Goal: Information Seeking & Learning: Learn about a topic

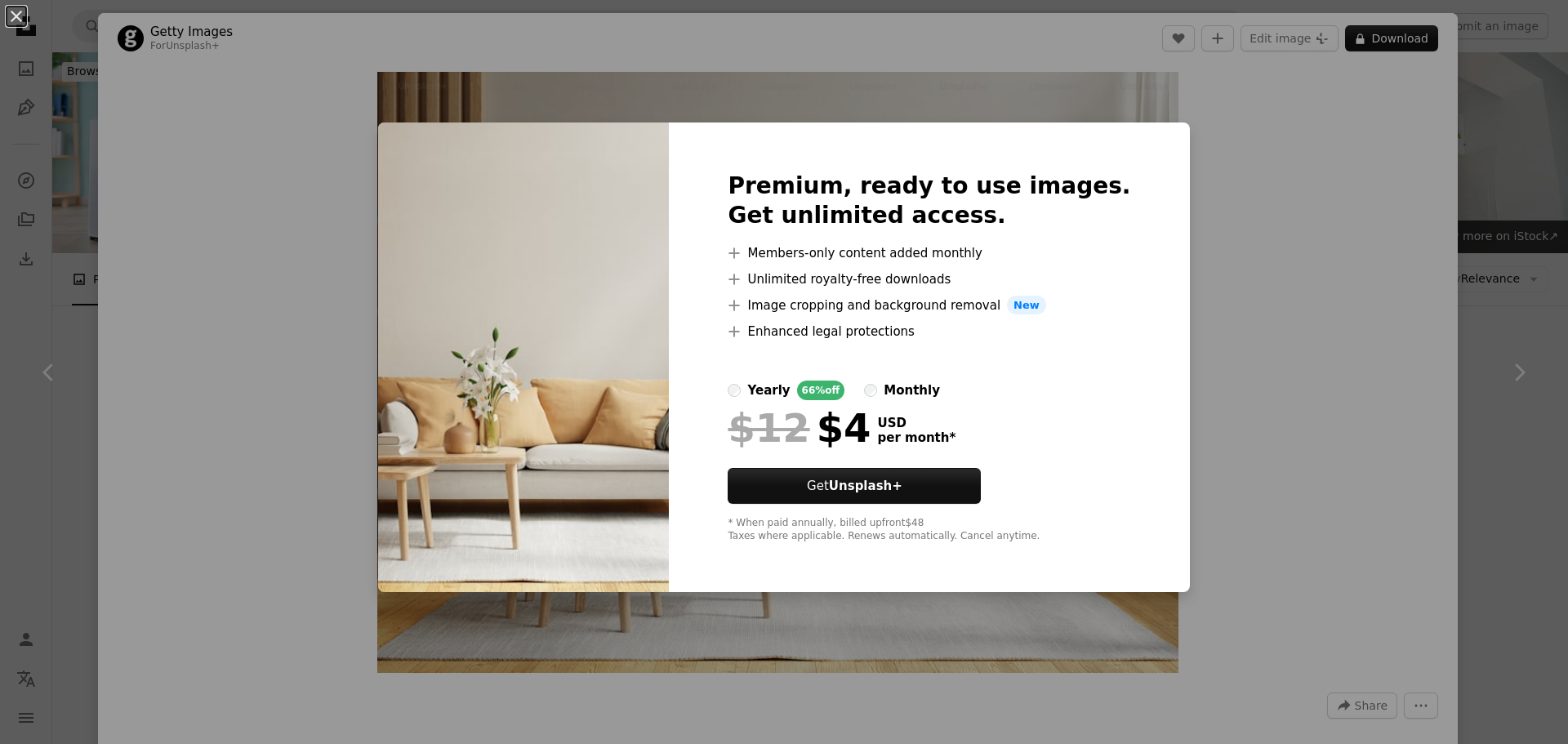
scroll to position [981, 0]
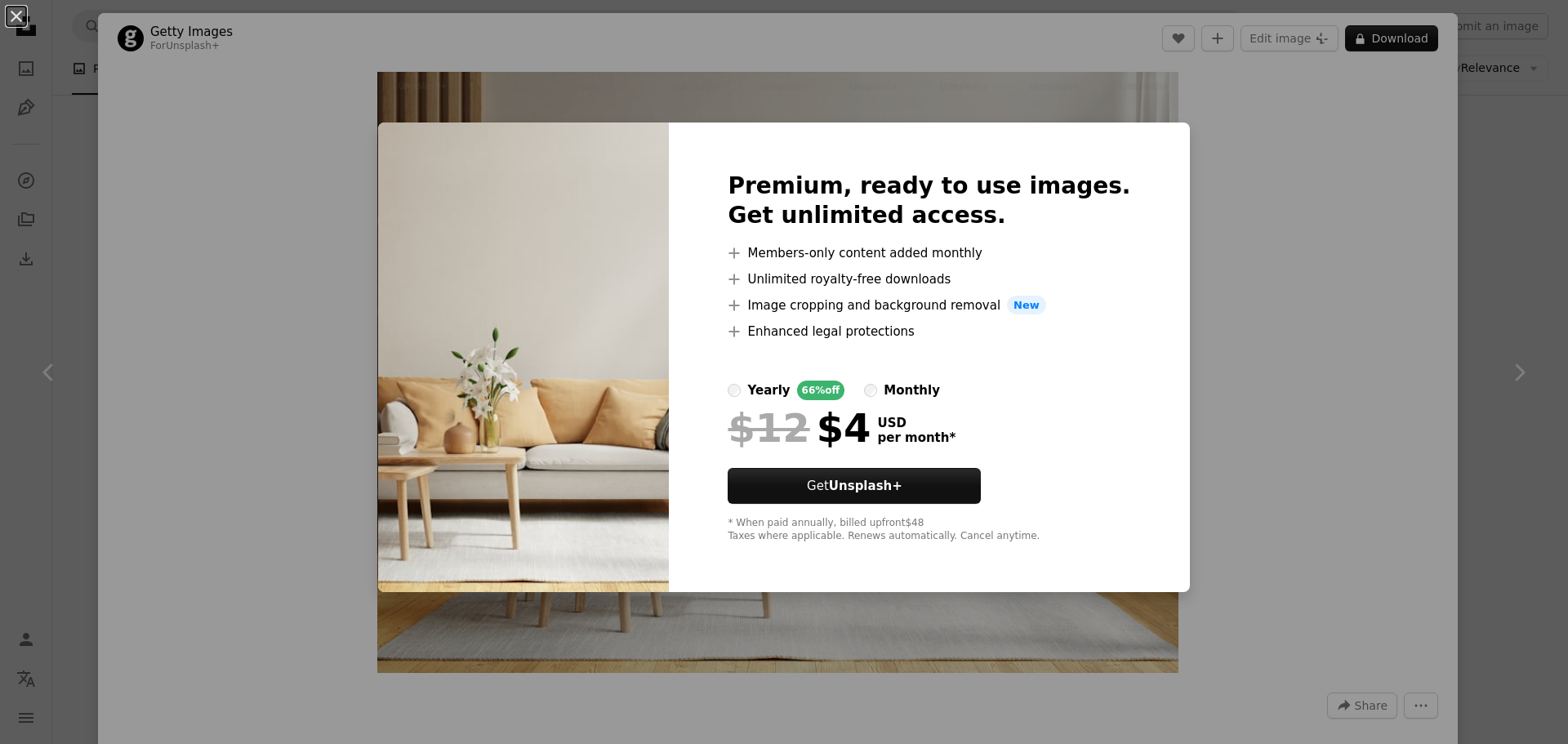
click at [1311, 213] on div "An X shape Premium, ready to use images. Get unlimited access. A plus sign Memb…" at bounding box center [784, 372] width 1568 height 744
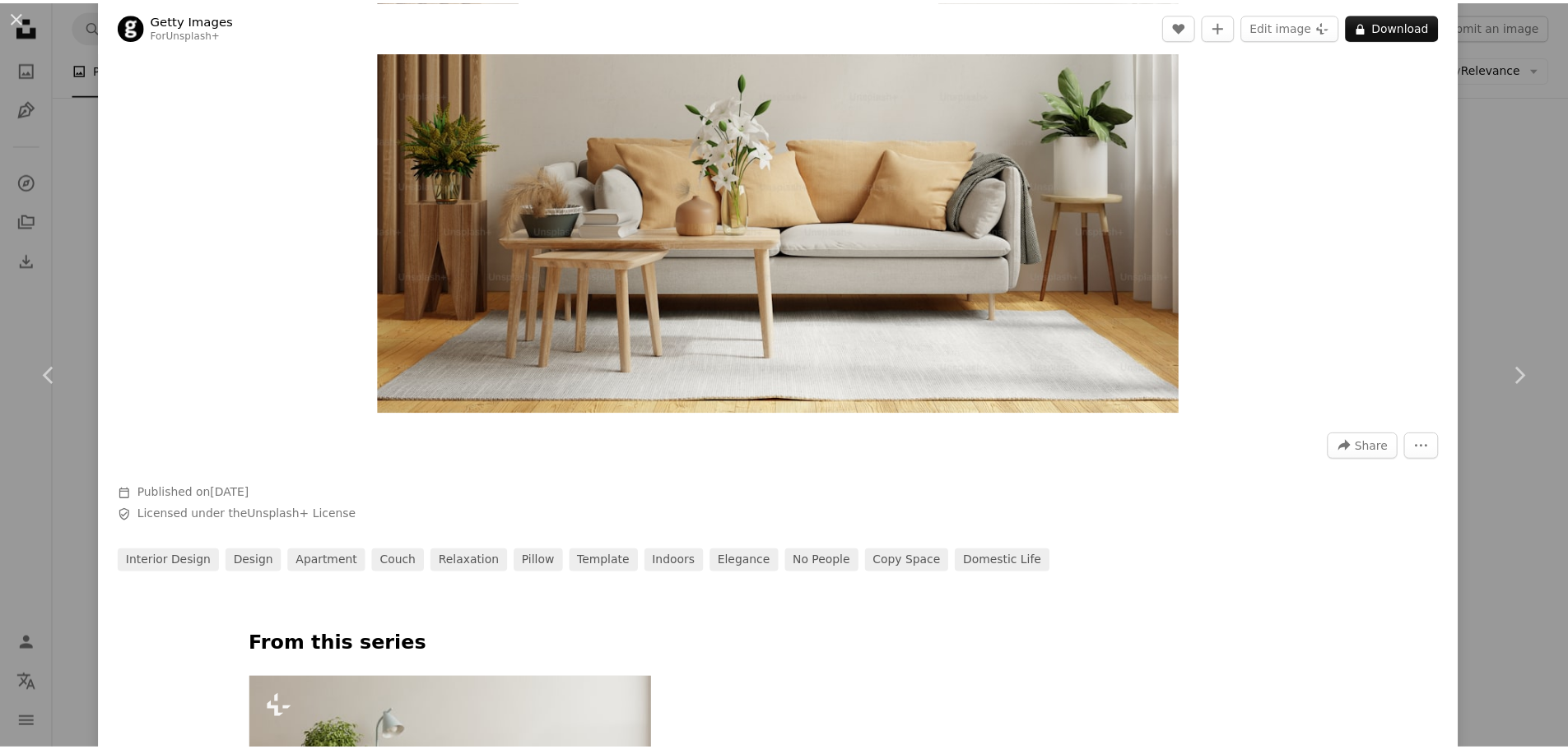
scroll to position [247, 0]
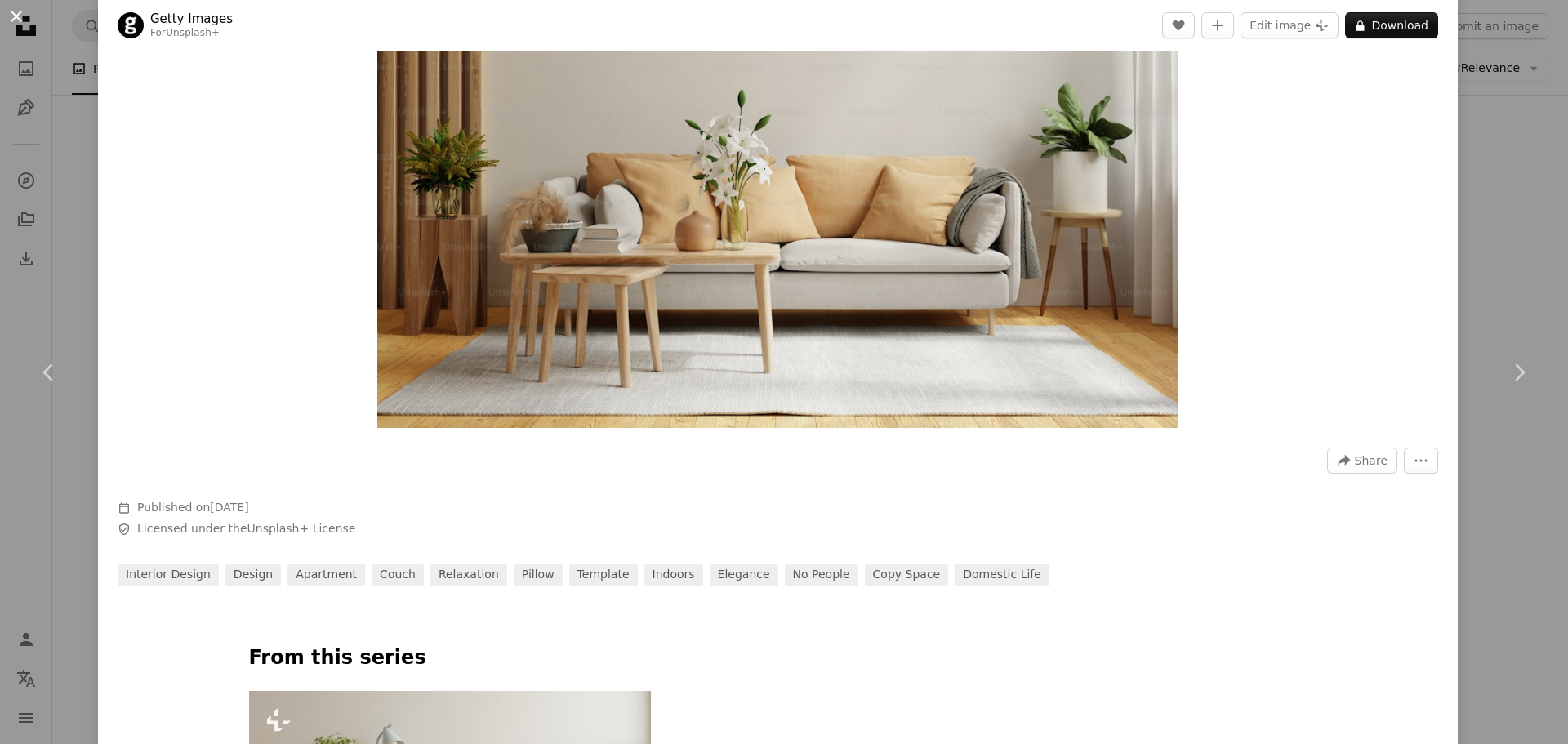
click at [24, 17] on button "An X shape" at bounding box center [16, 16] width 19 height 19
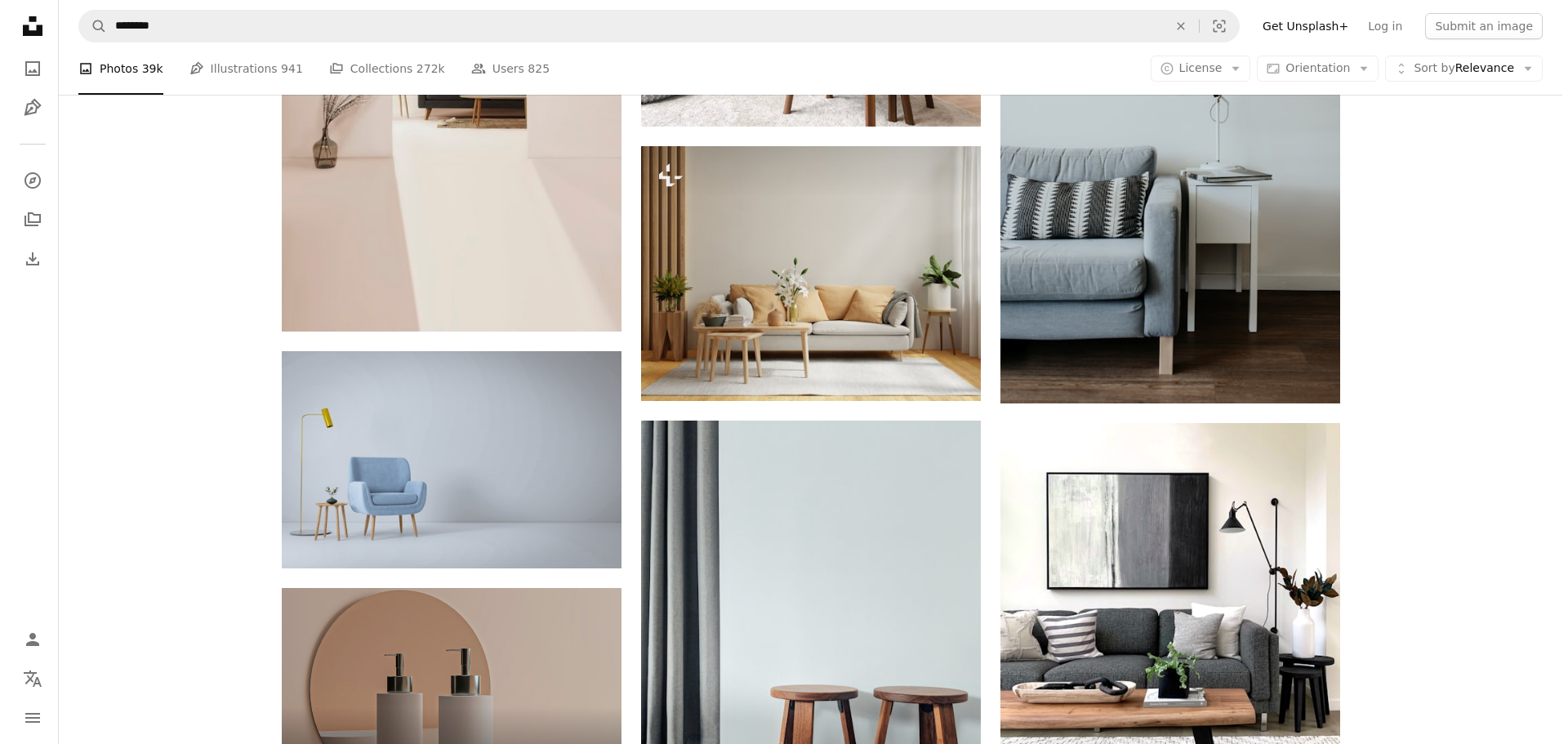
scroll to position [2859, 0]
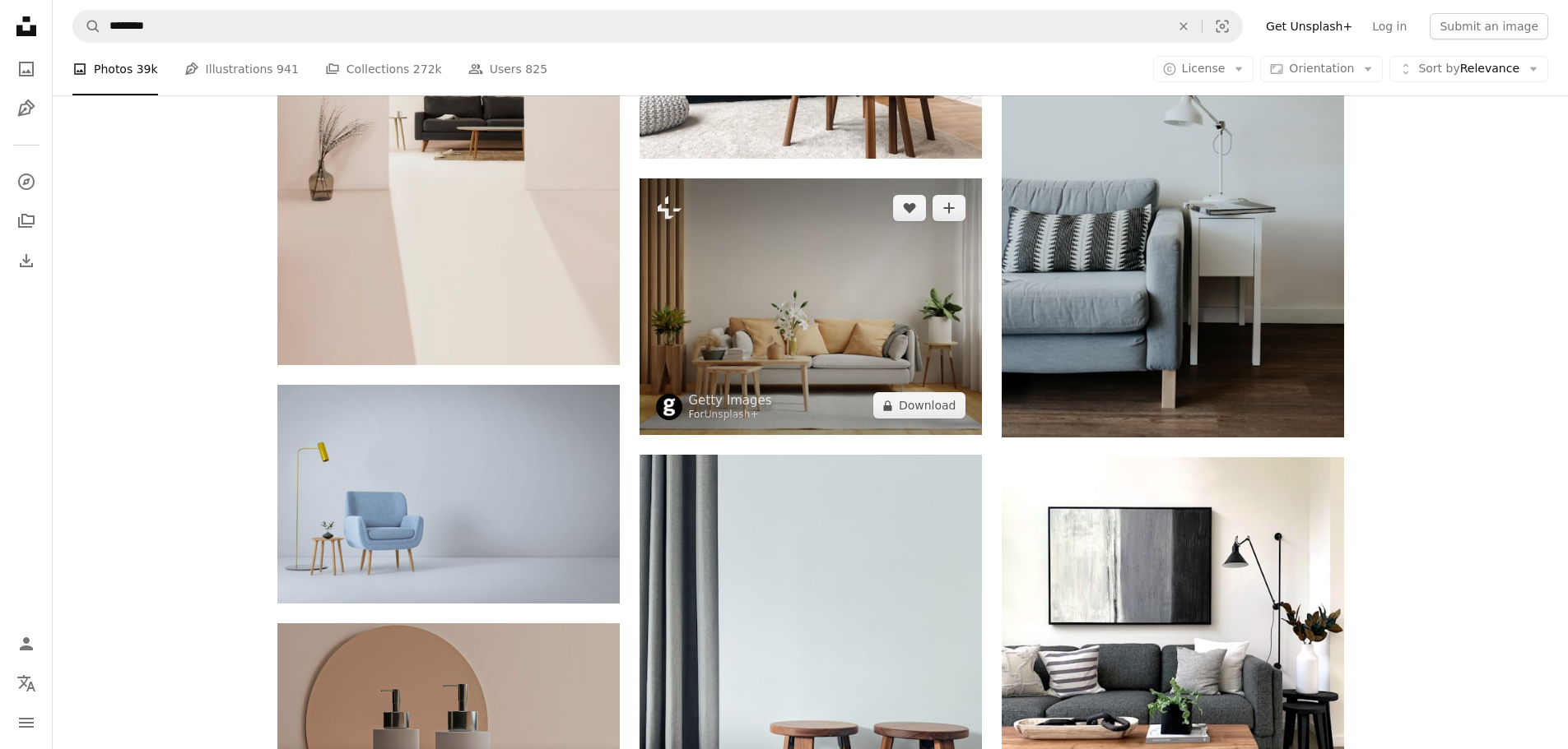
click at [914, 330] on img at bounding box center [810, 307] width 342 height 257
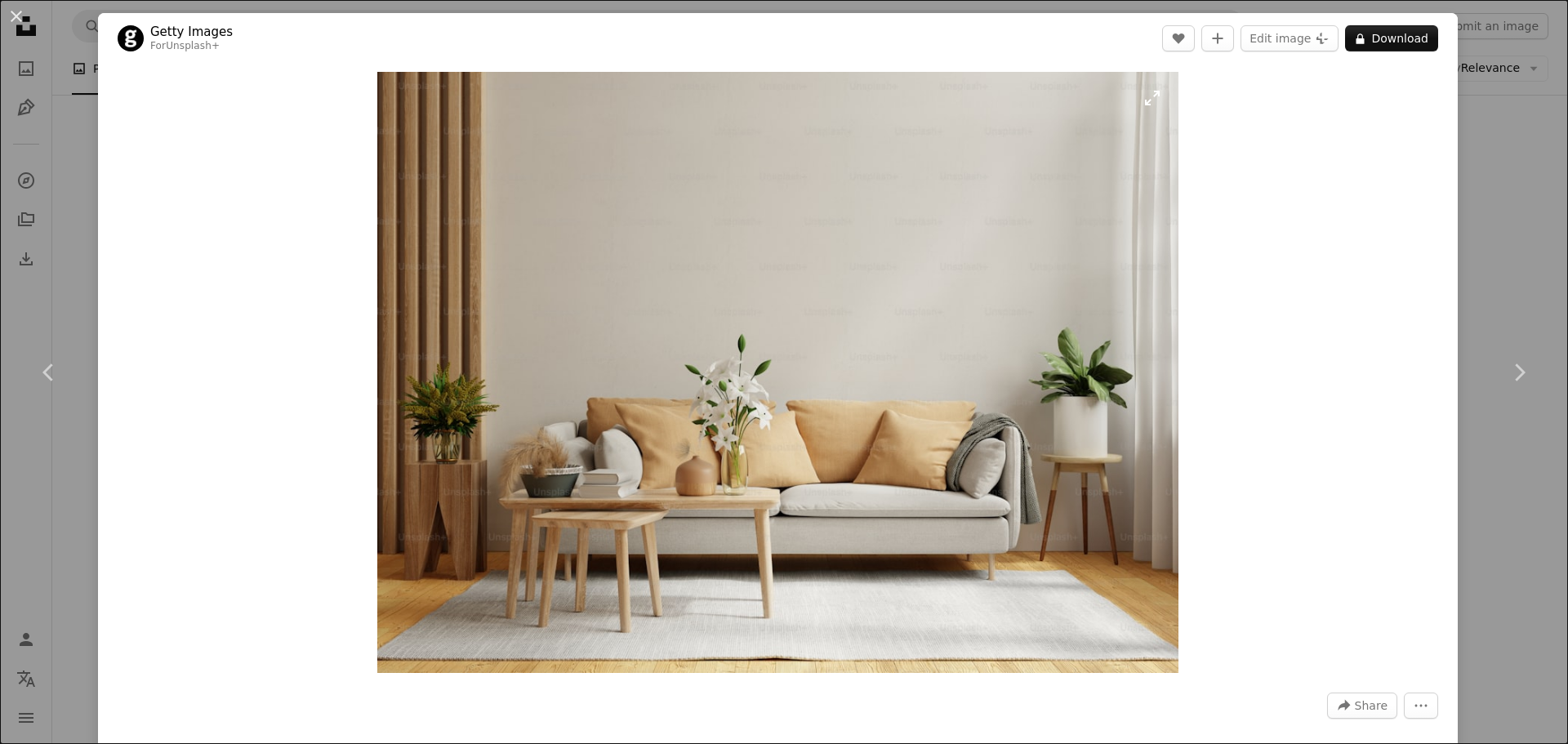
click at [791, 392] on img "Zoom in on this image" at bounding box center [778, 372] width 801 height 601
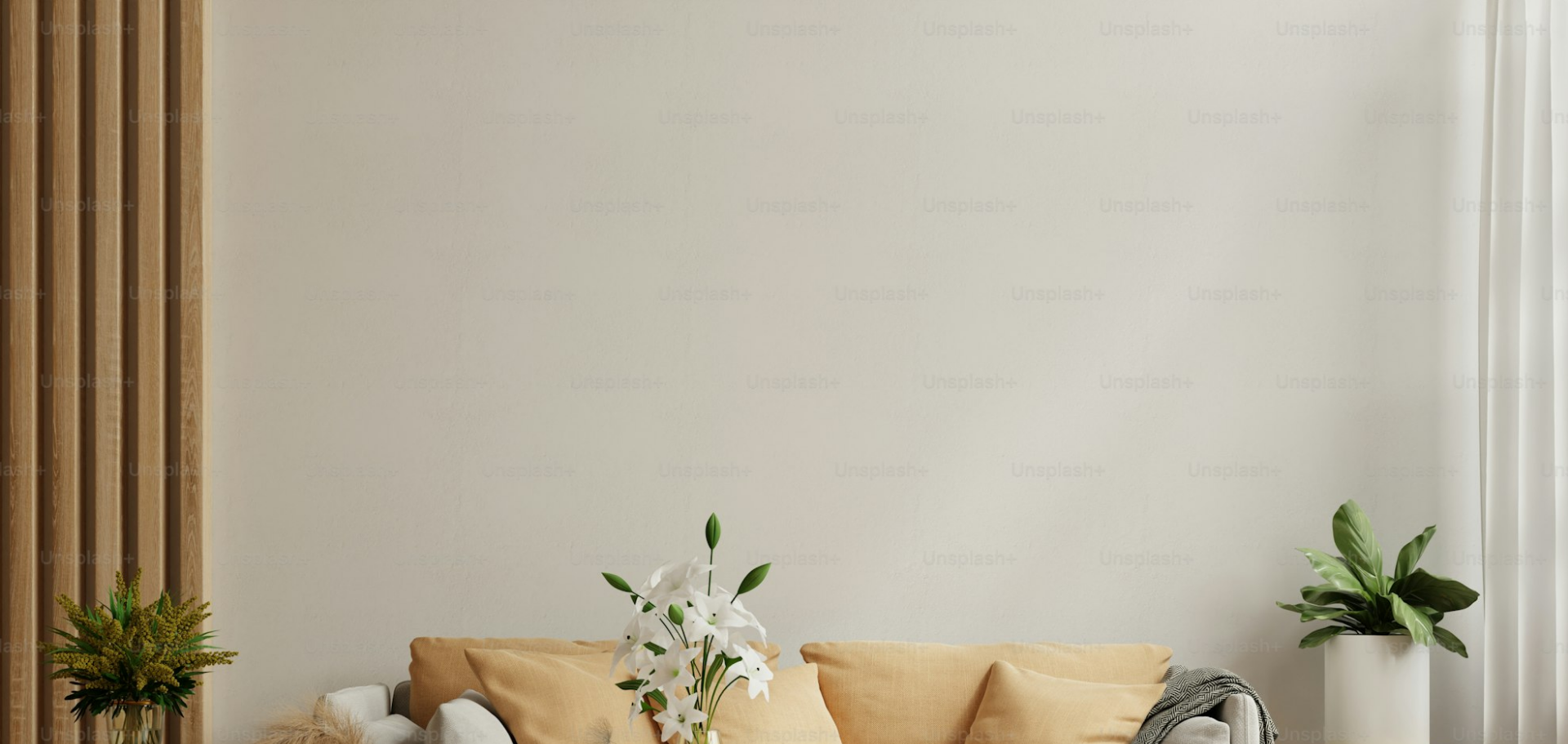
scroll to position [208, 0]
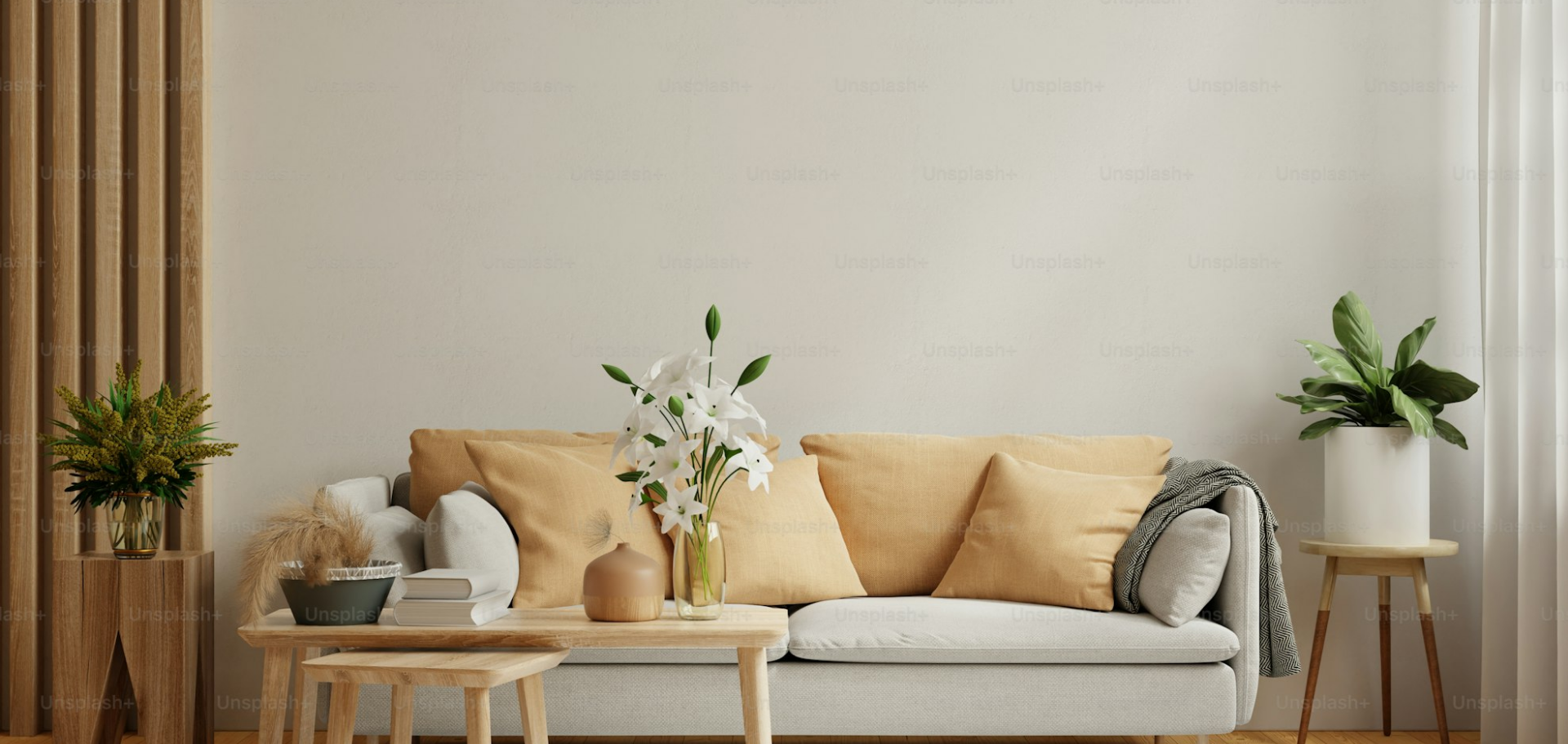
click at [791, 392] on img "Zoom out on this image" at bounding box center [784, 380] width 1570 height 1178
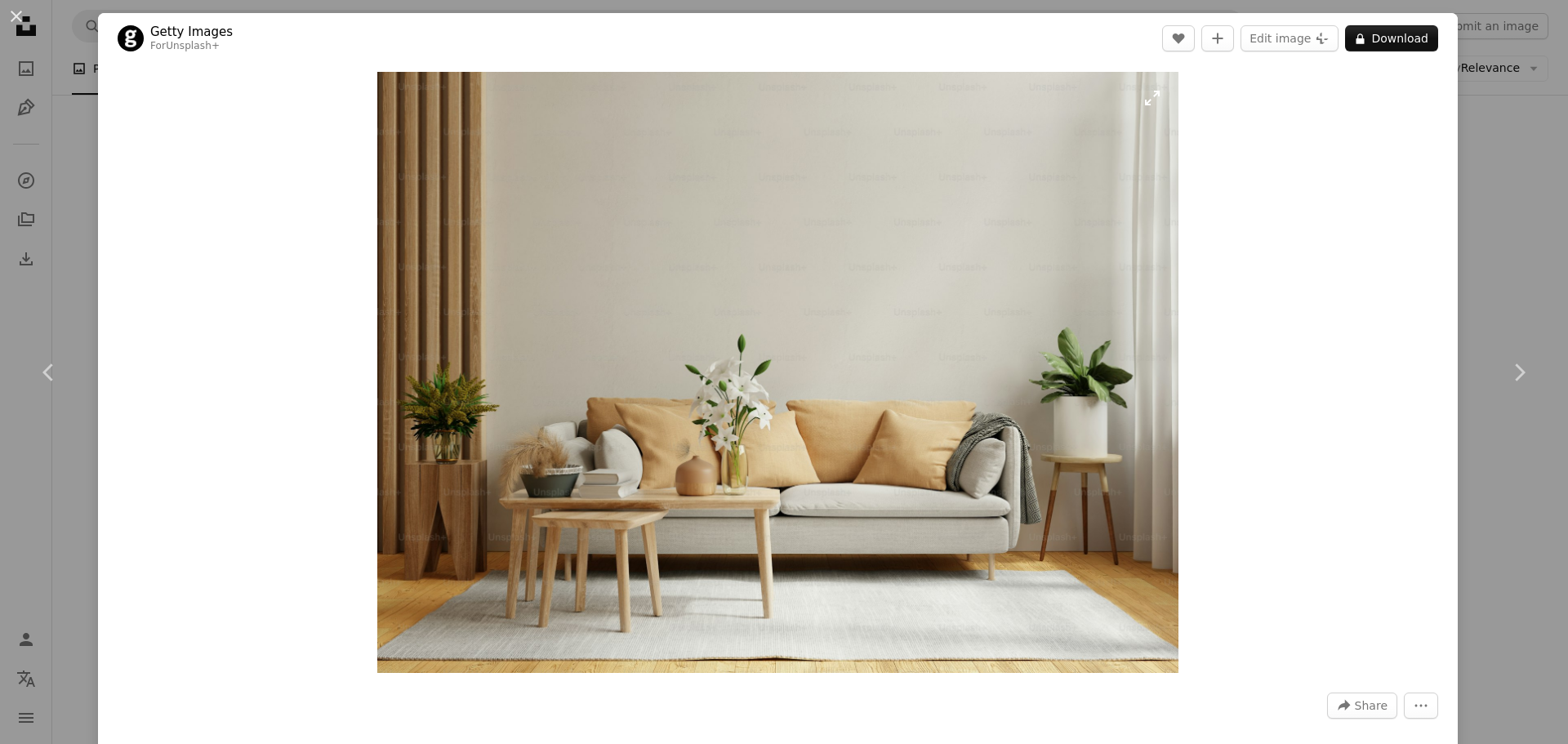
click at [748, 428] on img "Zoom in on this image" at bounding box center [778, 372] width 801 height 601
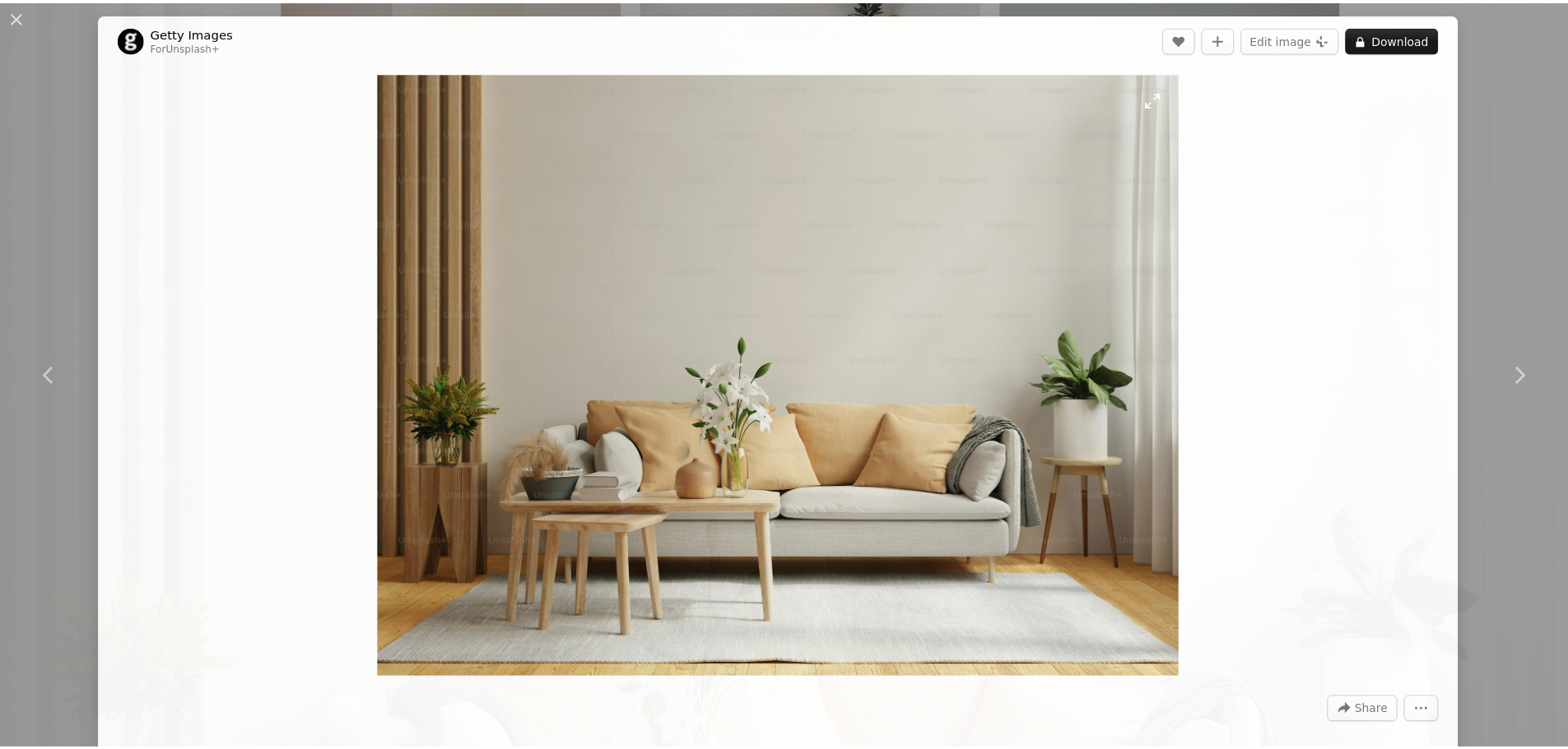
scroll to position [209, 0]
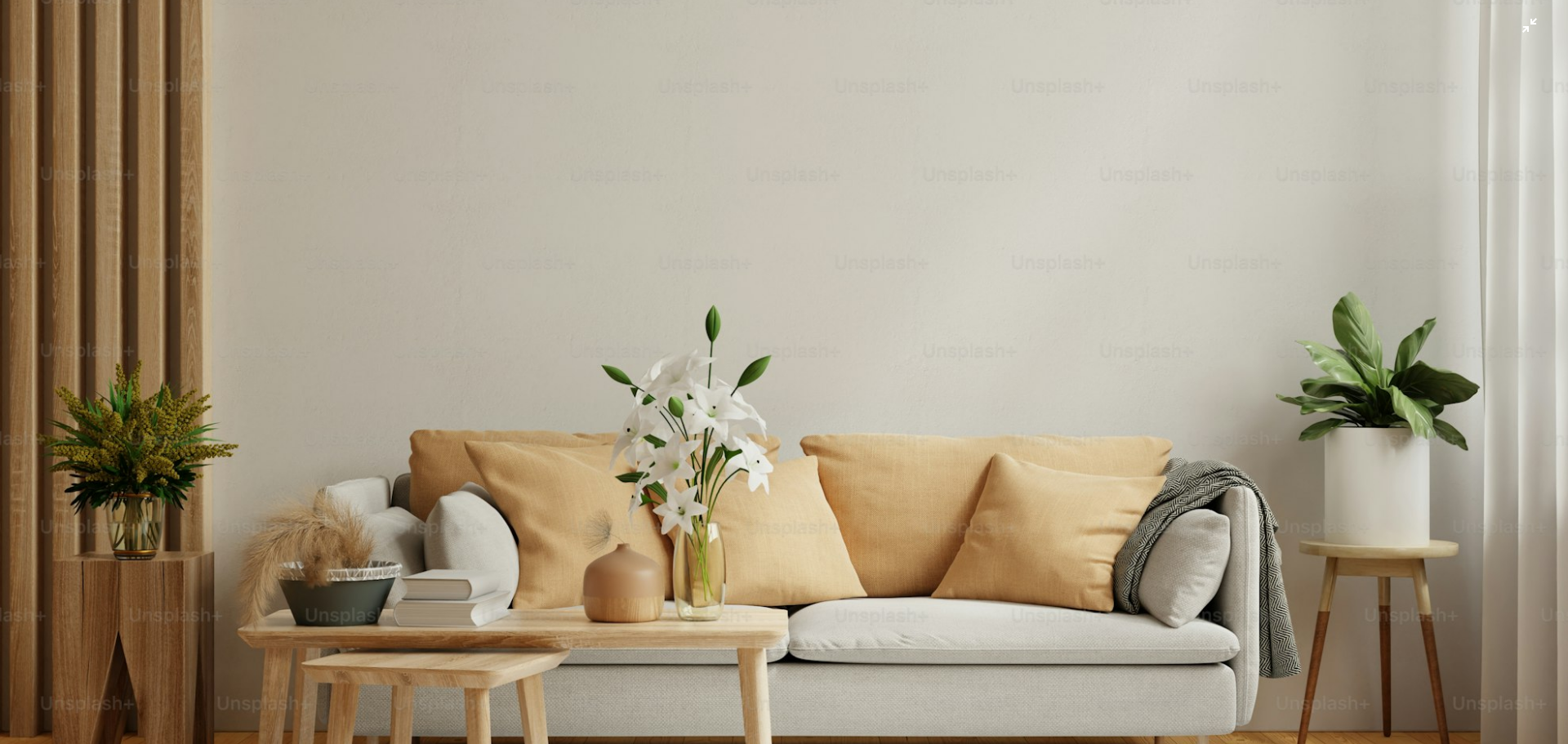
click at [748, 428] on img "Zoom out on this image" at bounding box center [784, 381] width 1570 height 1178
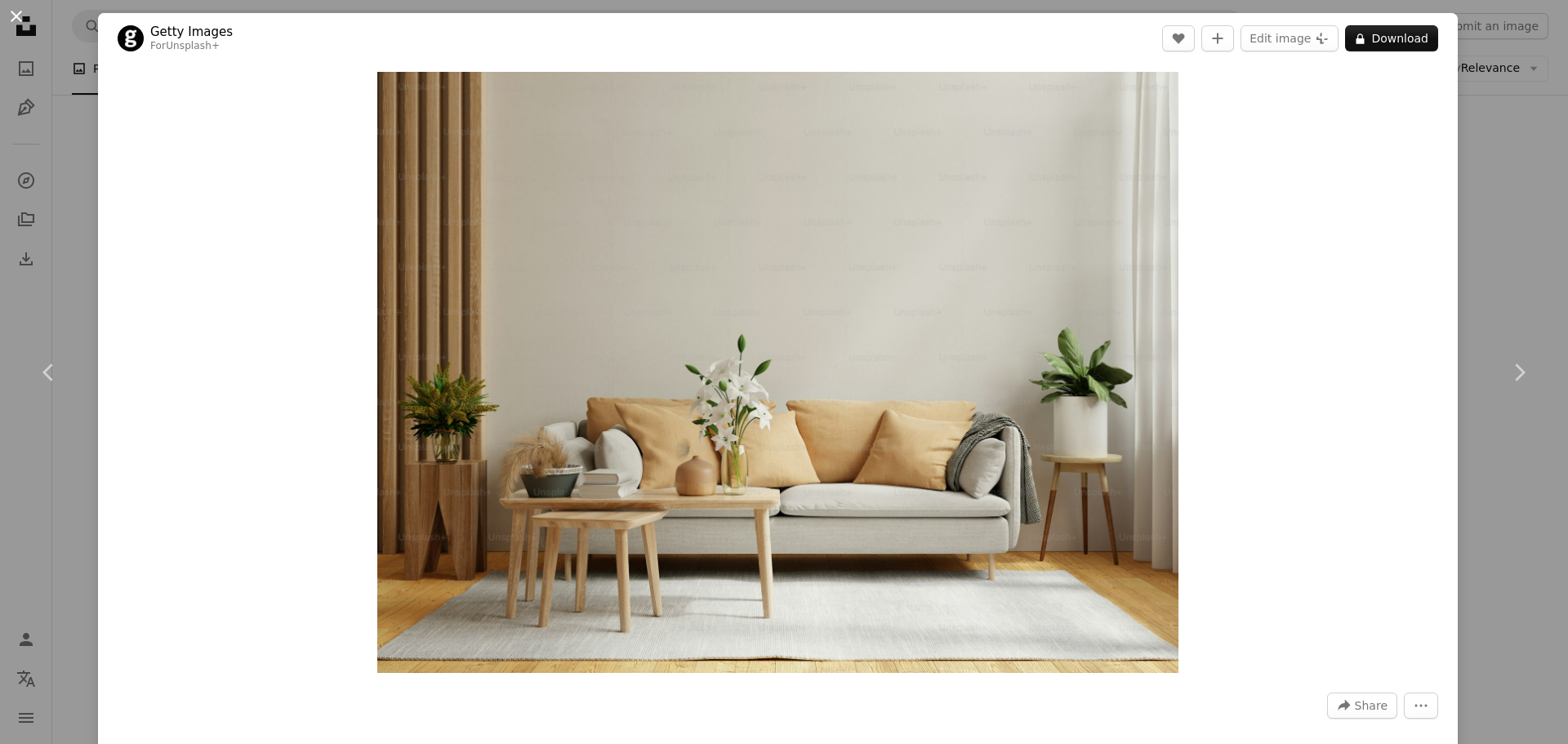
click at [12, 21] on button "An X shape" at bounding box center [16, 16] width 19 height 19
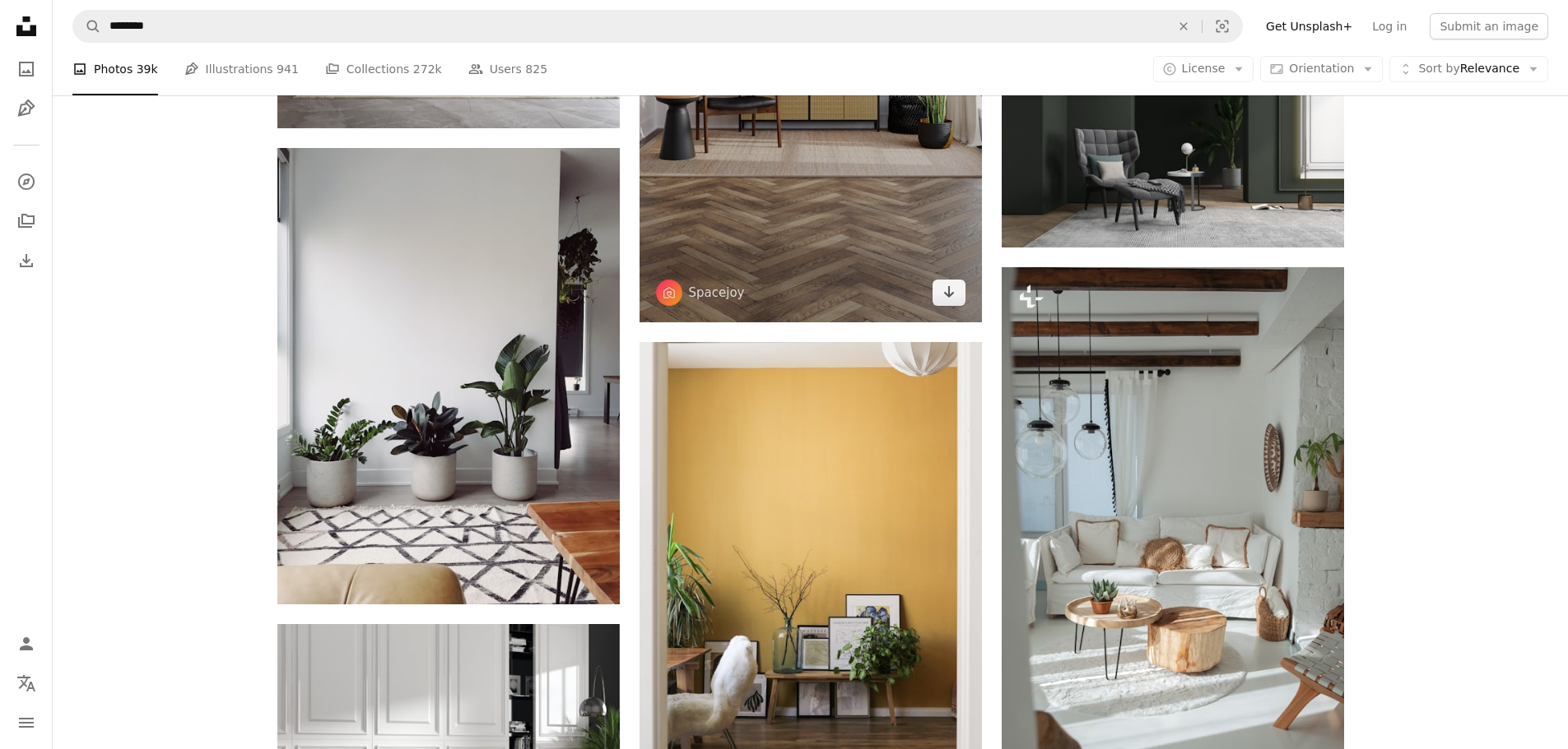
scroll to position [4935, 0]
